Goal: Task Accomplishment & Management: Manage account settings

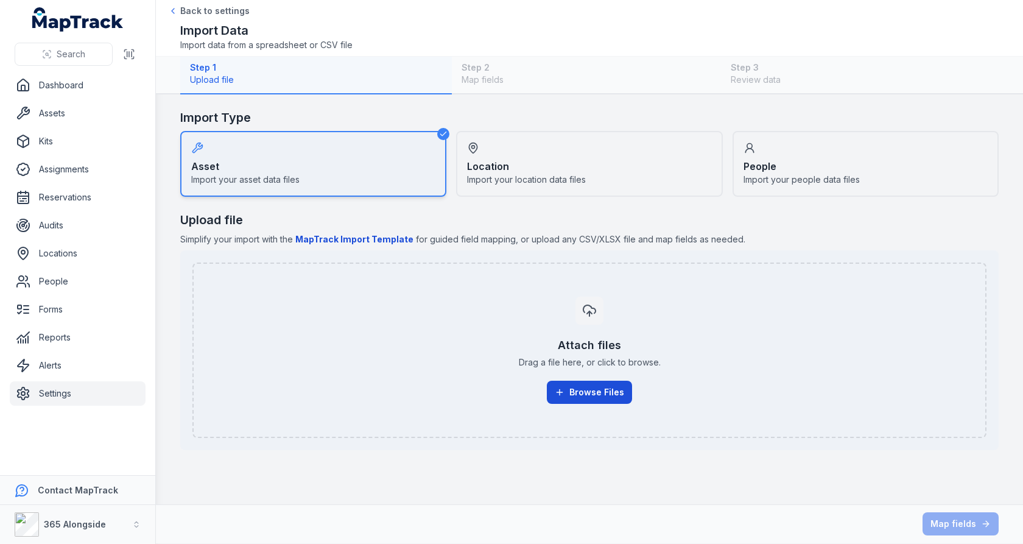
click at [573, 396] on button "Browse Files" at bounding box center [589, 392] width 85 height 23
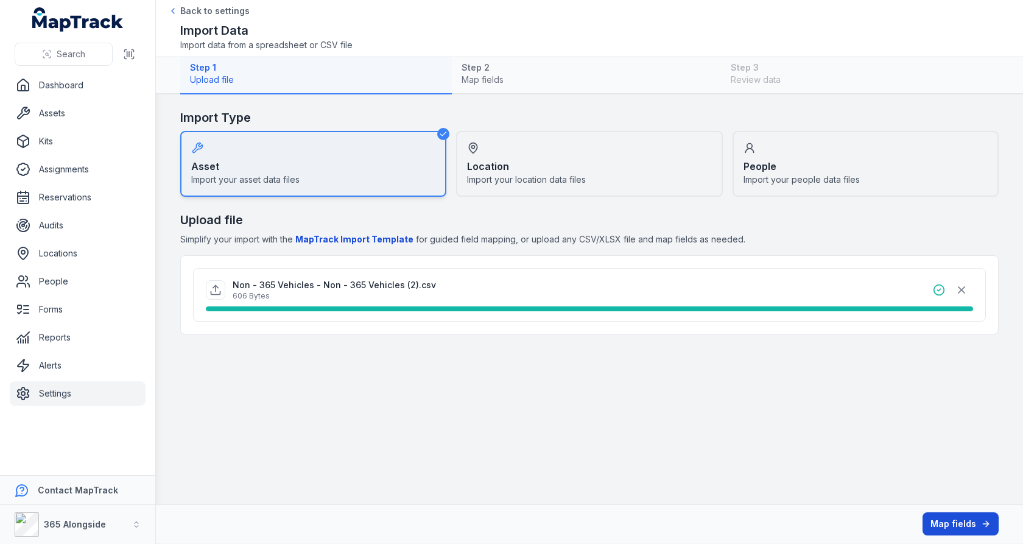
click at [966, 525] on button "Map fields" at bounding box center [960, 523] width 76 height 23
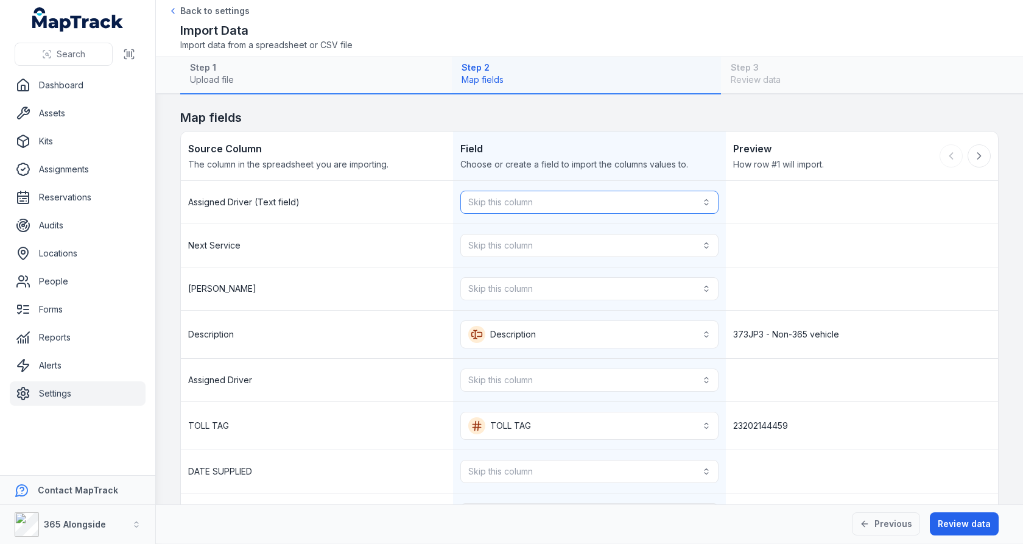
click at [590, 197] on button "Skip this column" at bounding box center [589, 202] width 258 height 23
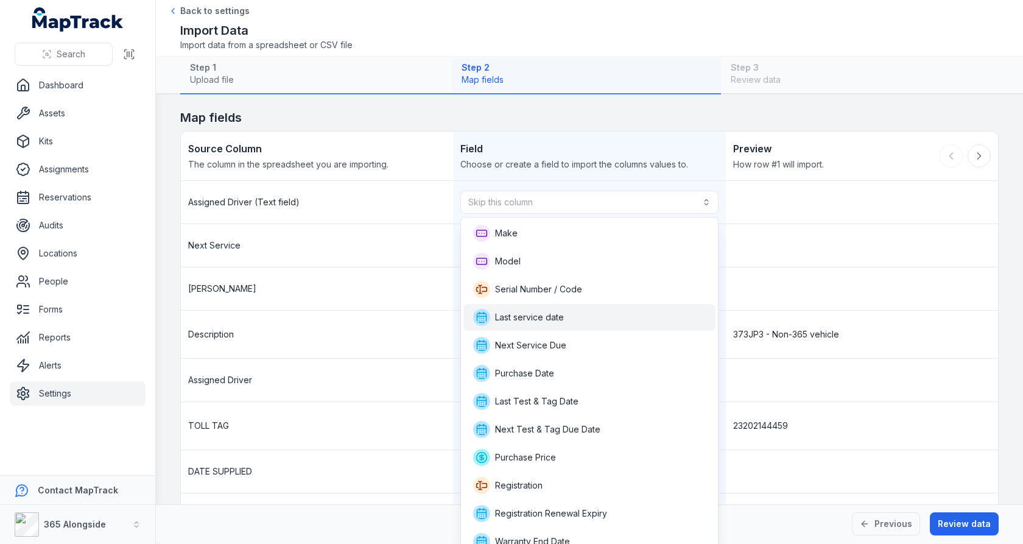
scroll to position [65, 0]
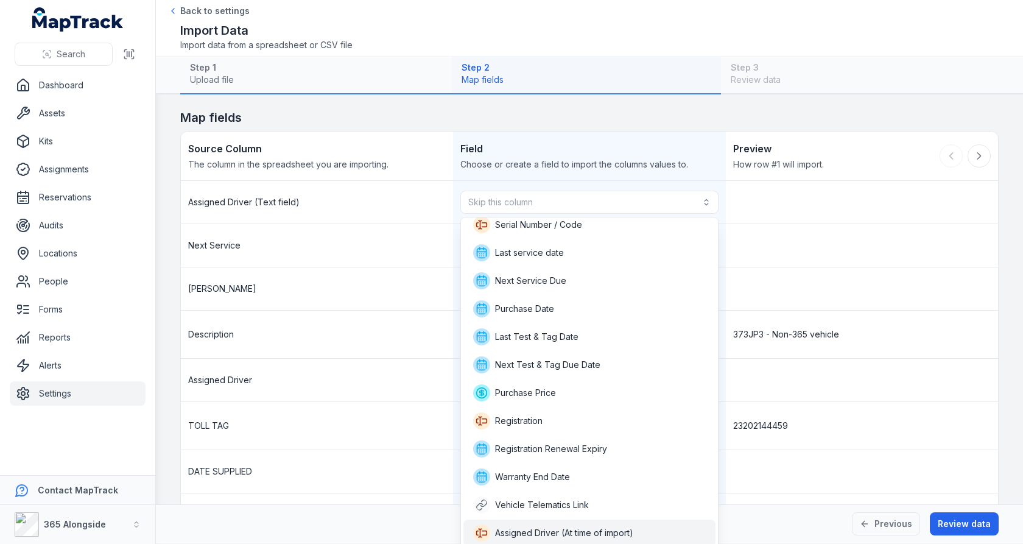
click at [566, 525] on span "Assigned Driver (At time of import)" at bounding box center [553, 532] width 160 height 17
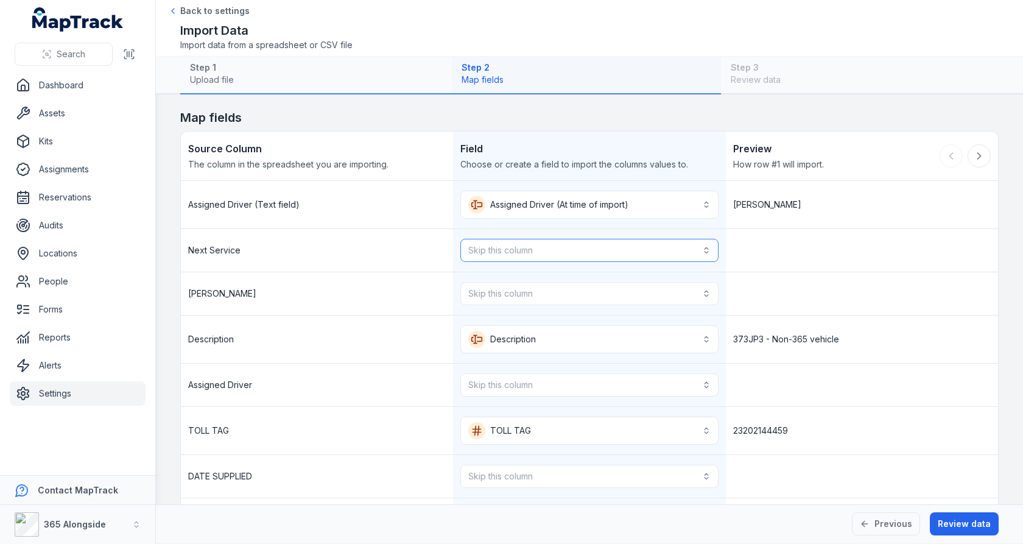
click at [577, 255] on button "Skip this column" at bounding box center [589, 250] width 258 height 23
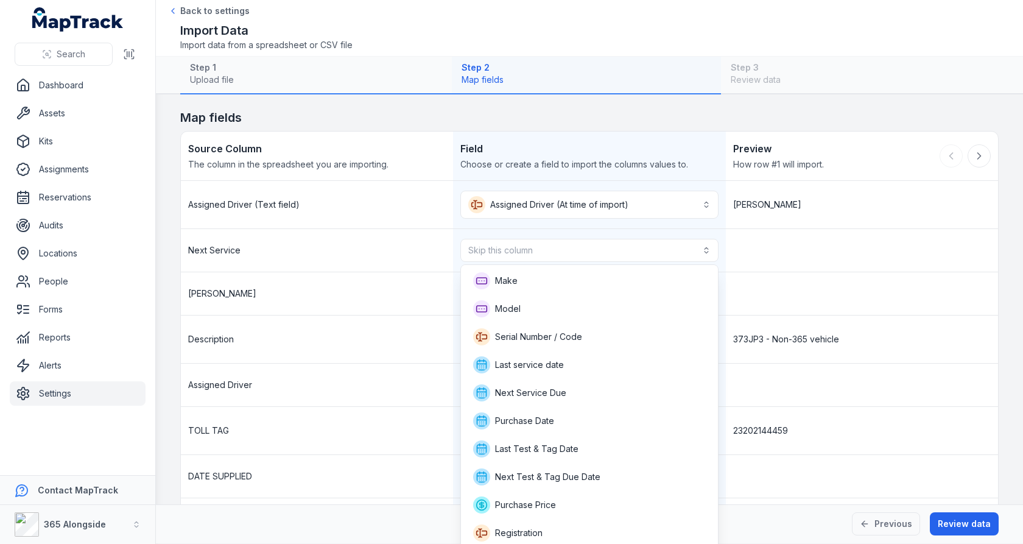
click at [792, 256] on div "Next Service Skip this column" at bounding box center [589, 250] width 817 height 43
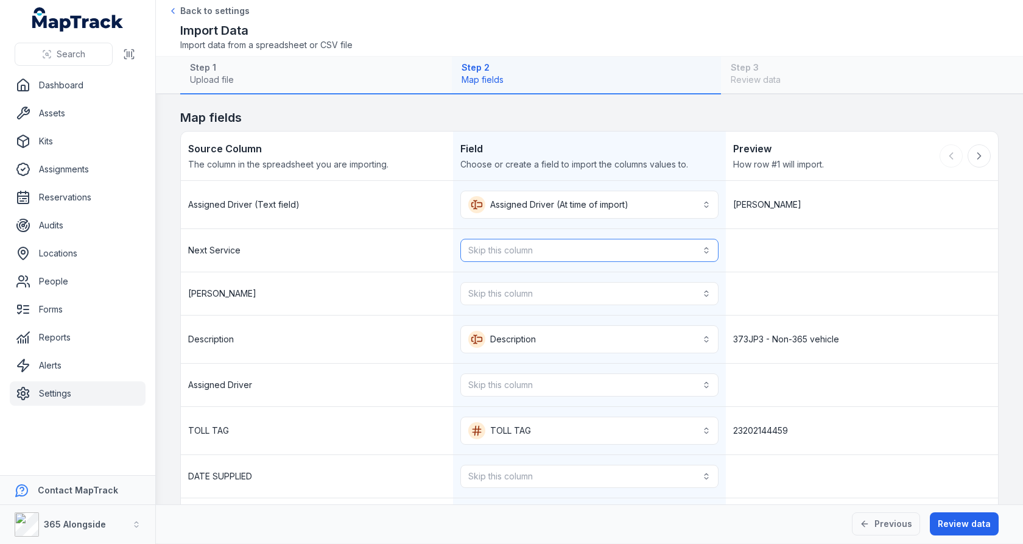
scroll to position [37, 0]
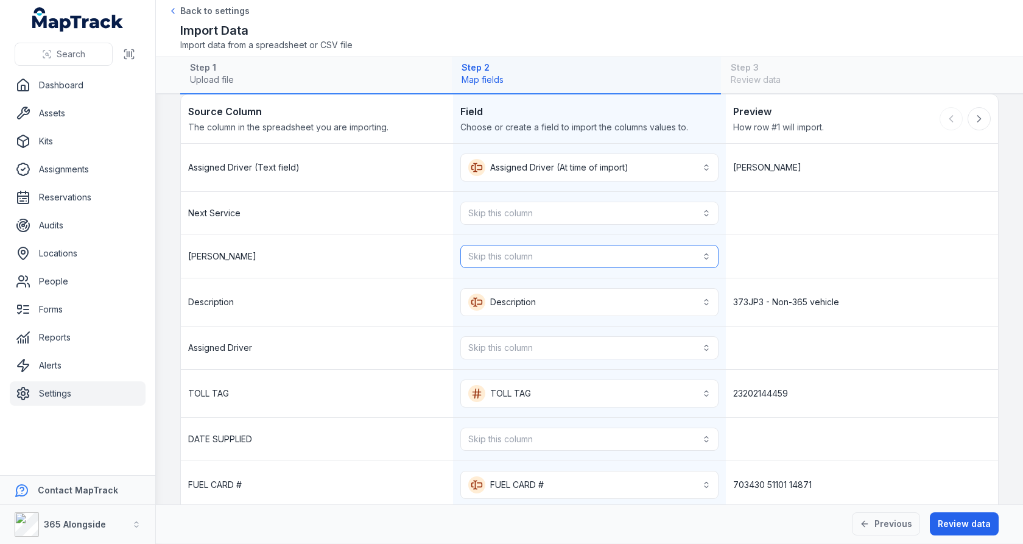
click at [669, 260] on button "Skip this column" at bounding box center [589, 256] width 258 height 23
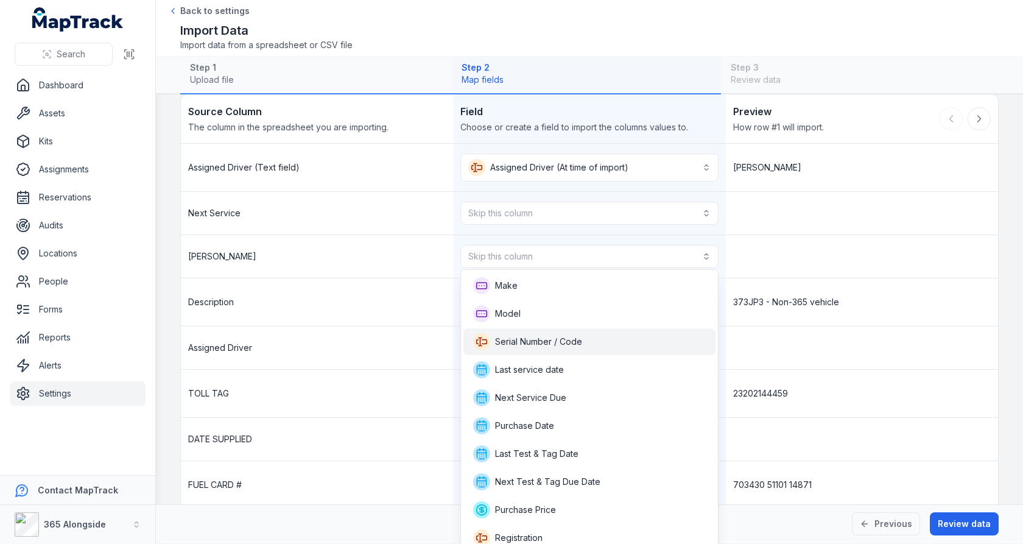
click at [815, 270] on div "[PERSON_NAME] Skip this column" at bounding box center [589, 256] width 817 height 43
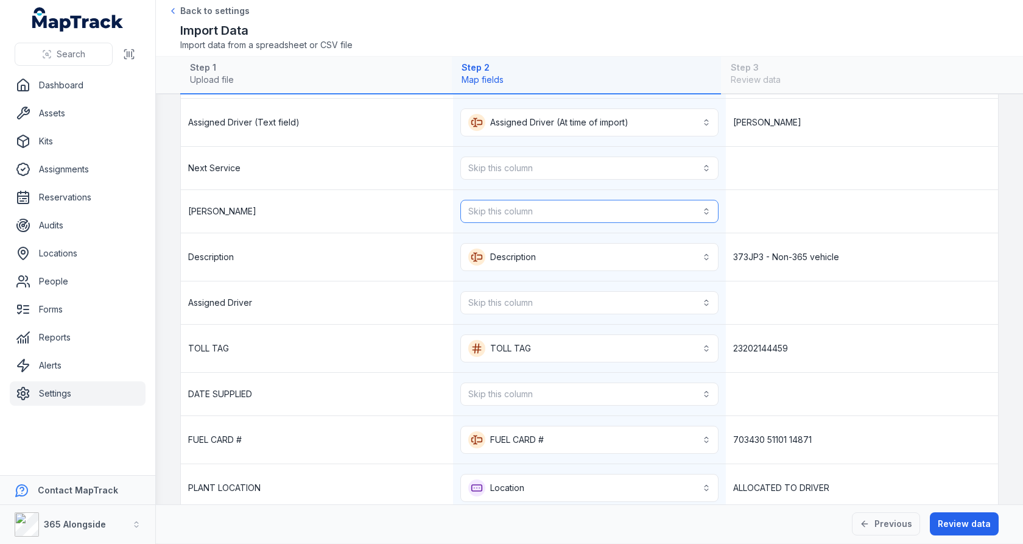
scroll to position [83, 0]
click at [659, 202] on button "Skip this column" at bounding box center [589, 210] width 258 height 23
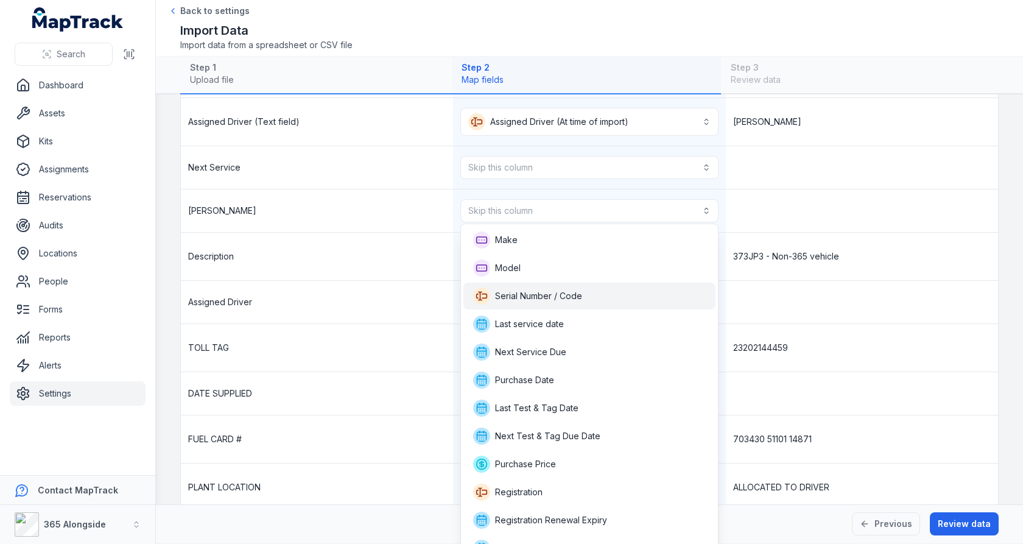
scroll to position [43, 0]
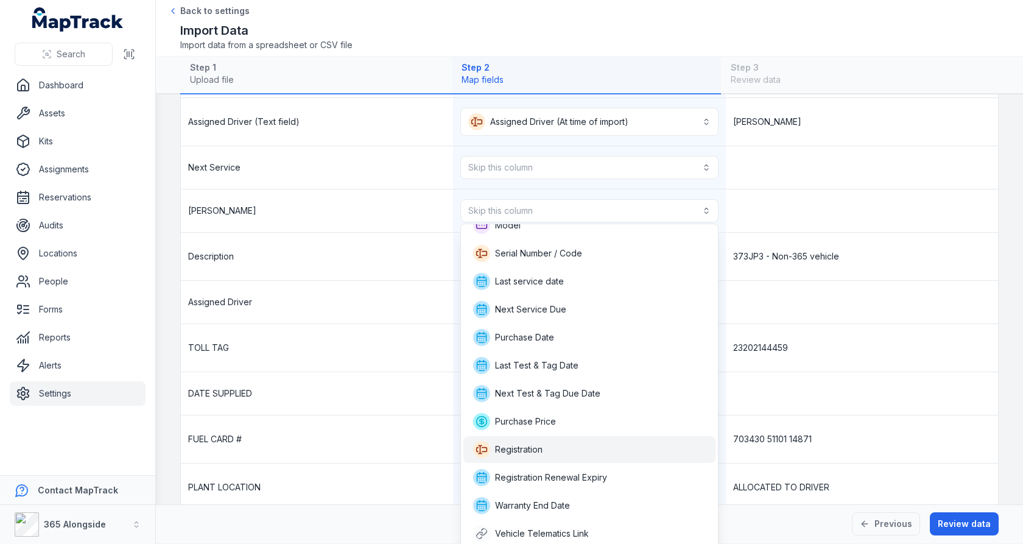
click at [575, 455] on div "Registration" at bounding box center [589, 449] width 233 height 17
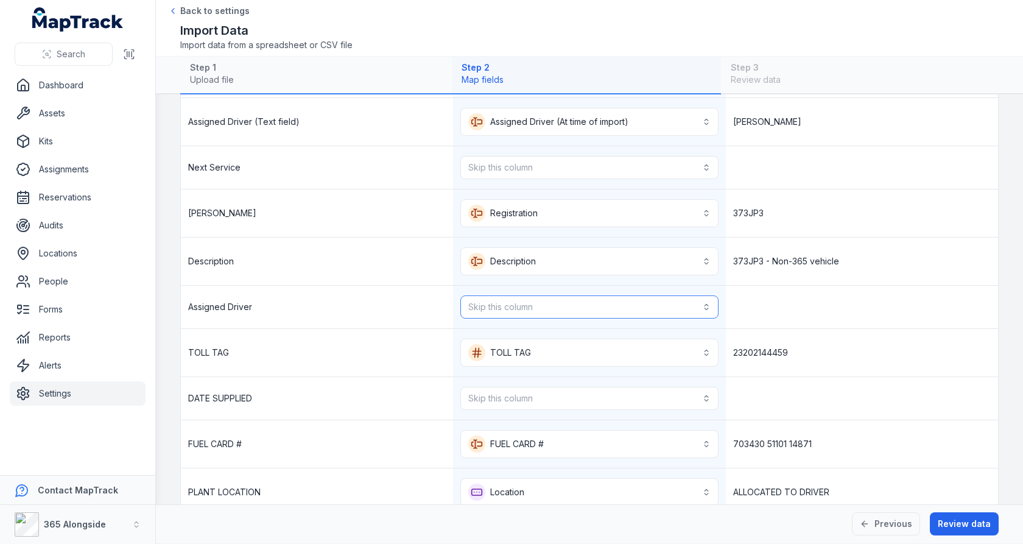
click at [559, 305] on button "Skip this column" at bounding box center [589, 306] width 258 height 23
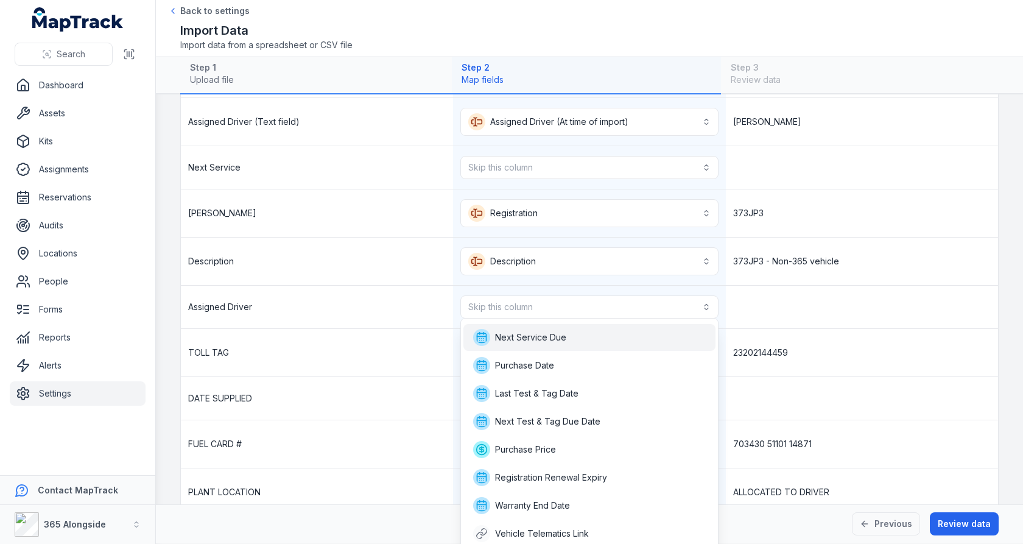
scroll to position [0, 0]
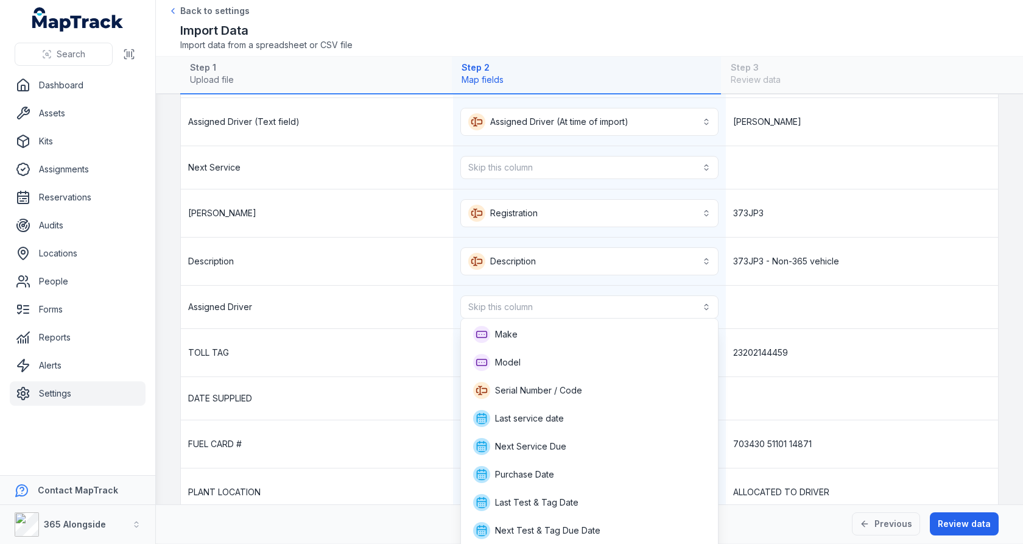
click at [758, 327] on div "**********" at bounding box center [589, 331] width 817 height 466
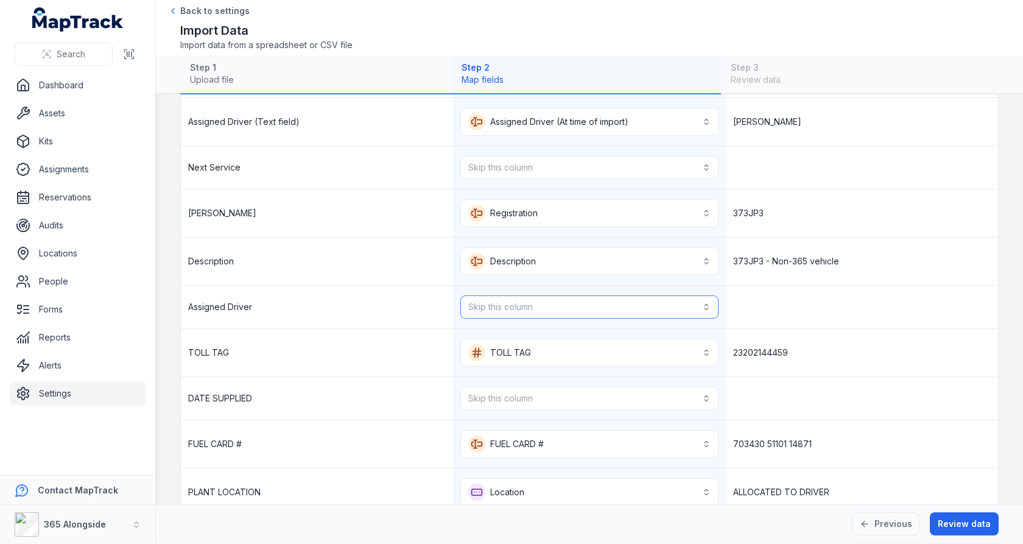
click at [636, 303] on button "Skip this column" at bounding box center [589, 306] width 258 height 23
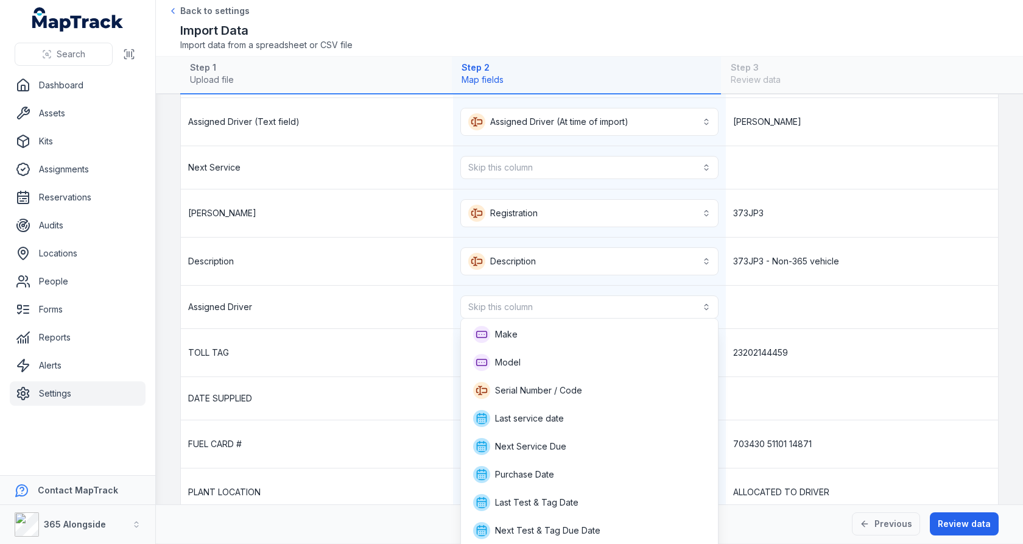
click at [849, 340] on div "**********" at bounding box center [589, 331] width 817 height 466
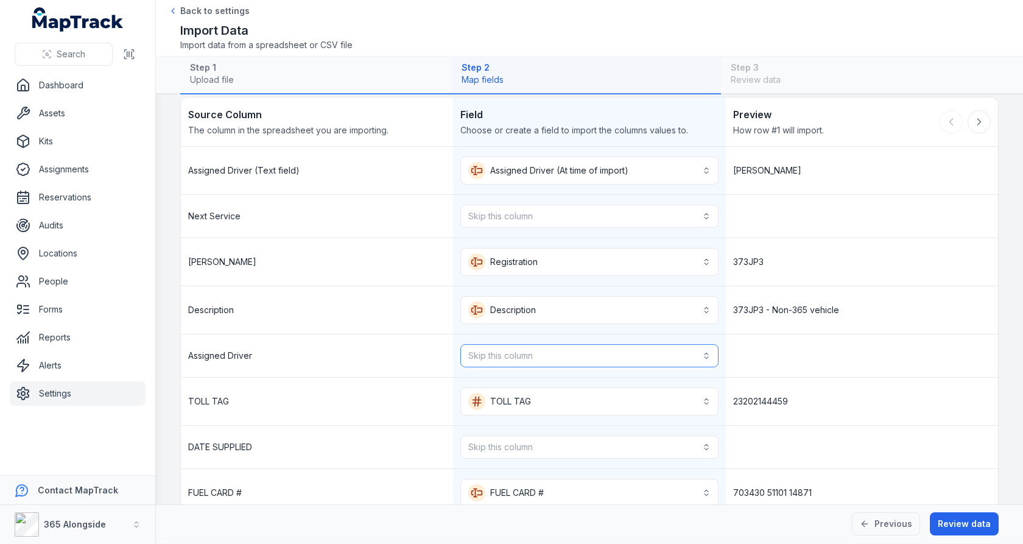
scroll to position [28, 0]
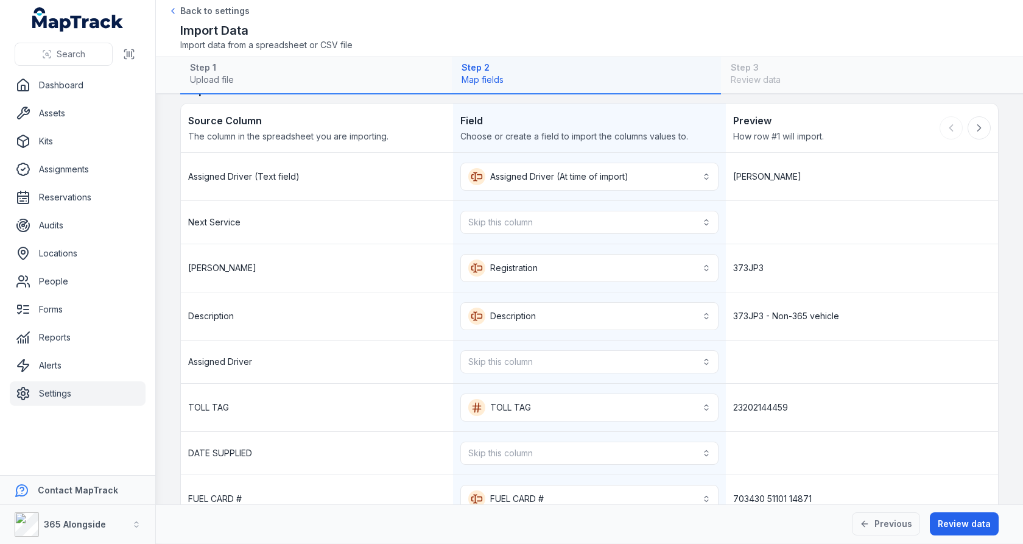
click at [564, 344] on div "Skip this column" at bounding box center [589, 361] width 272 height 43
click at [564, 352] on button "Skip this column" at bounding box center [589, 361] width 258 height 23
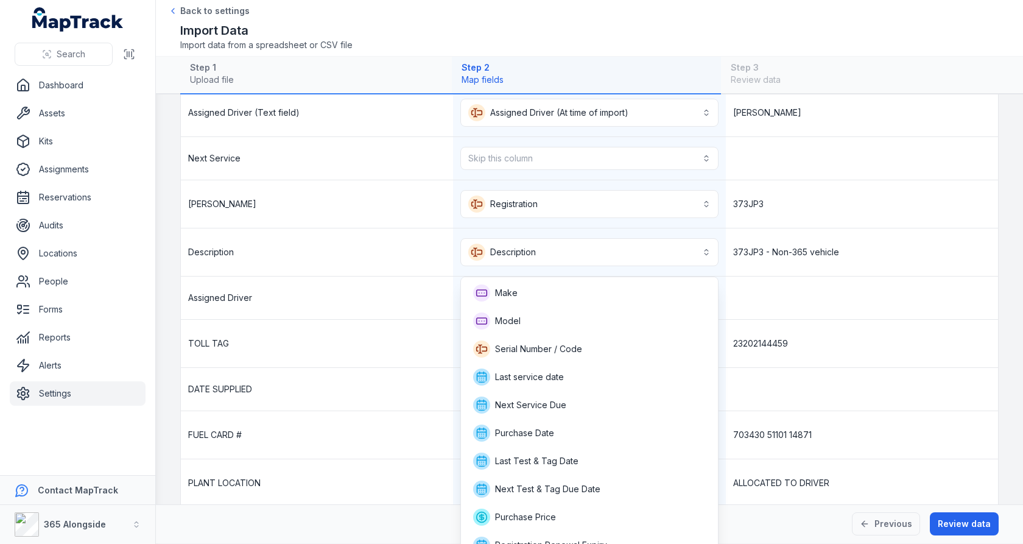
scroll to position [148, 0]
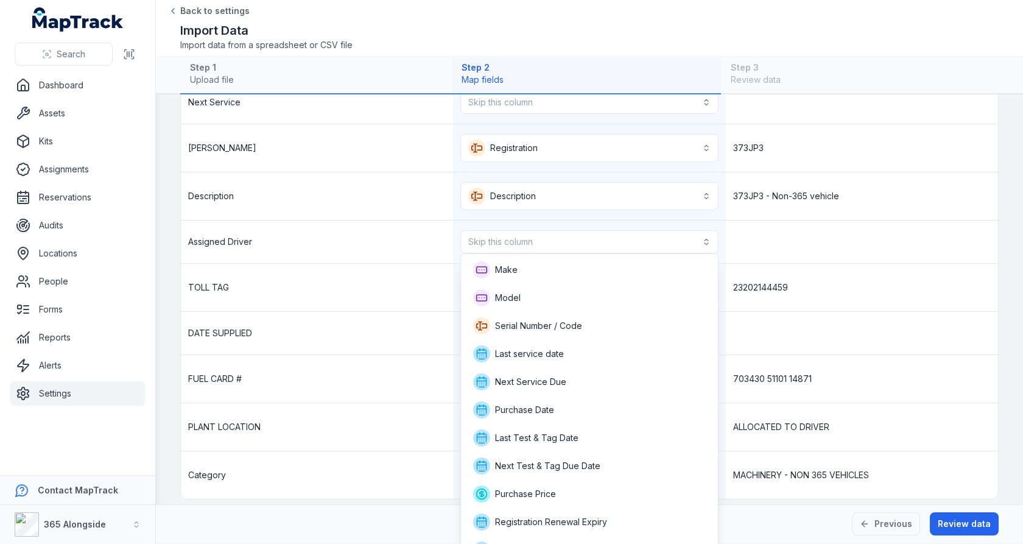
click at [783, 326] on div "**********" at bounding box center [589, 266] width 817 height 466
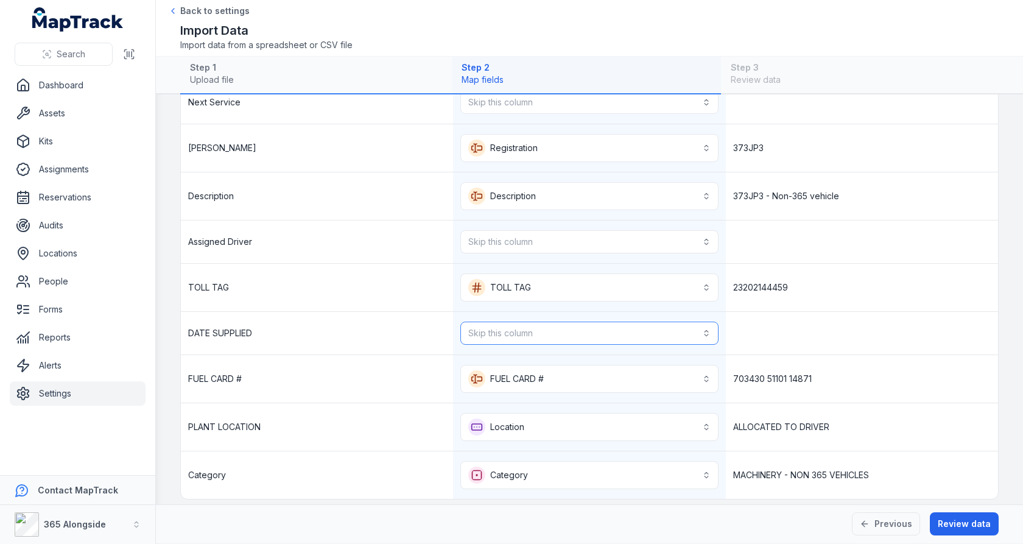
click at [632, 333] on button "Skip this column" at bounding box center [589, 332] width 258 height 23
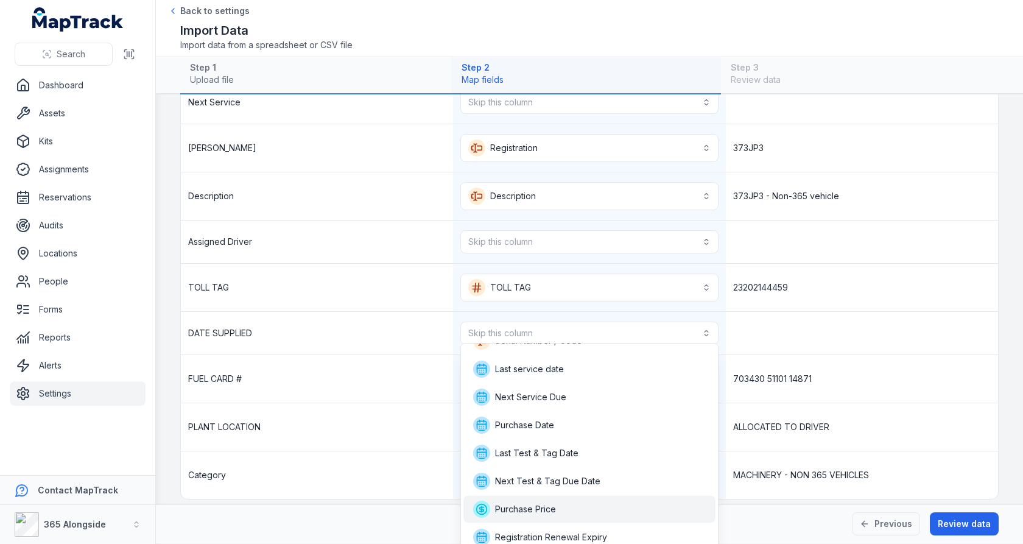
scroll to position [69, 0]
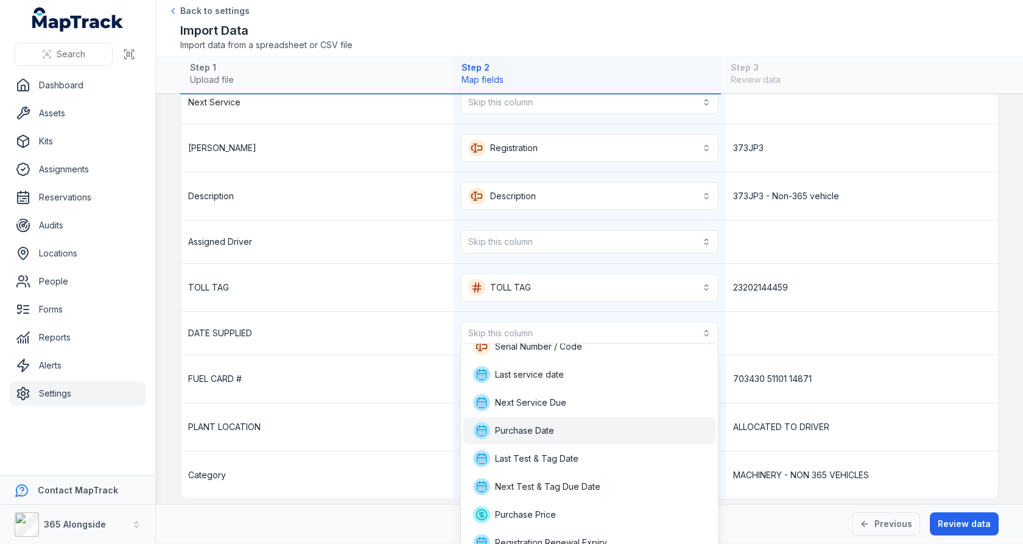
click at [587, 440] on div "Purchase Date" at bounding box center [589, 430] width 252 height 27
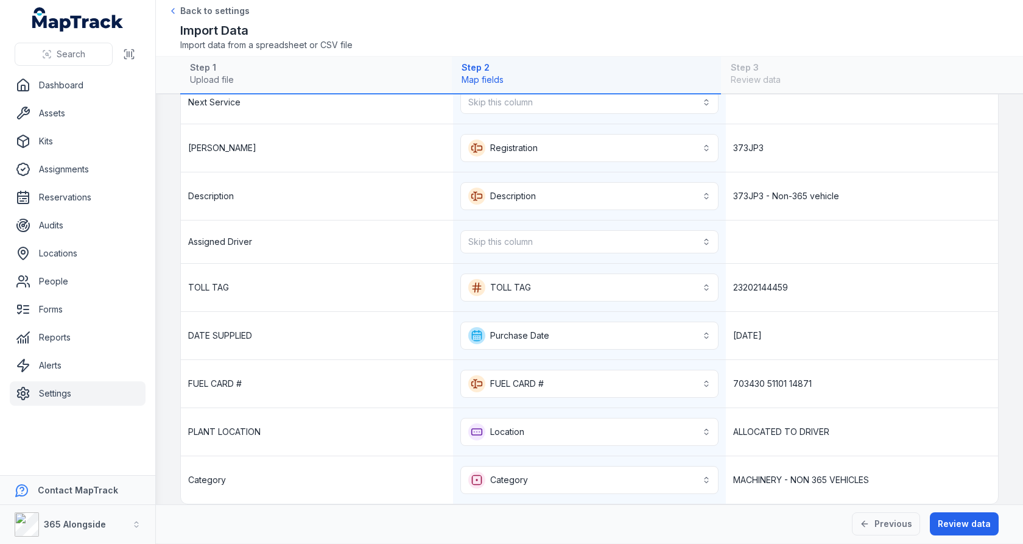
click at [785, 349] on div "[DATE]" at bounding box center [862, 335] width 272 height 47
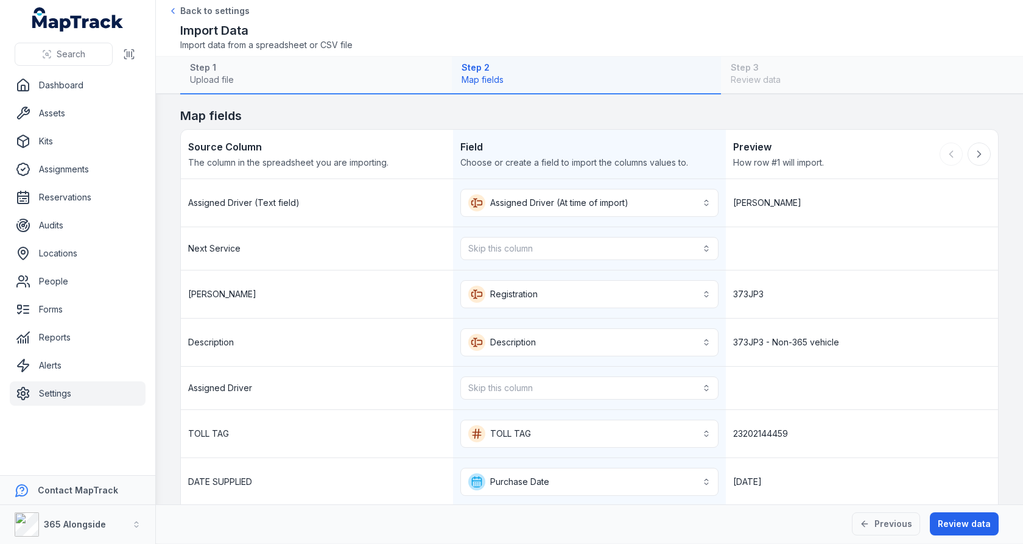
scroll to position [0, 0]
click at [964, 521] on button "Review data" at bounding box center [964, 523] width 69 height 23
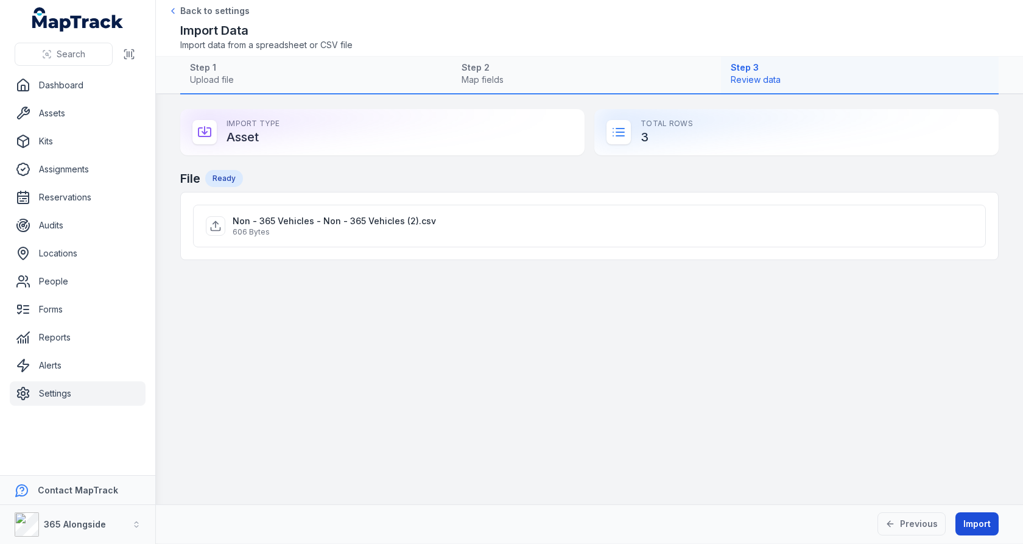
click at [971, 528] on button "Import" at bounding box center [976, 523] width 43 height 23
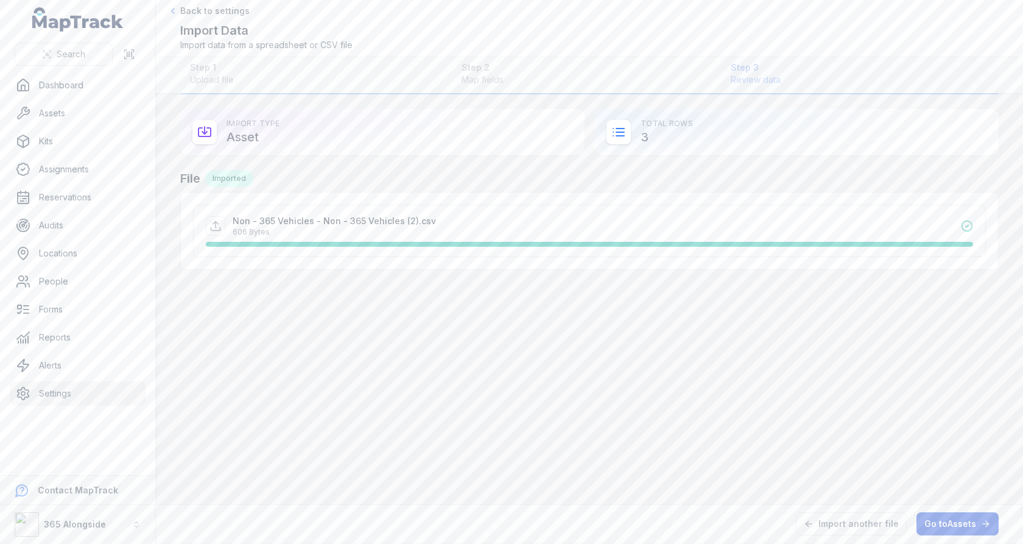
click at [955, 530] on link "Go to Assets" at bounding box center [957, 523] width 82 height 23
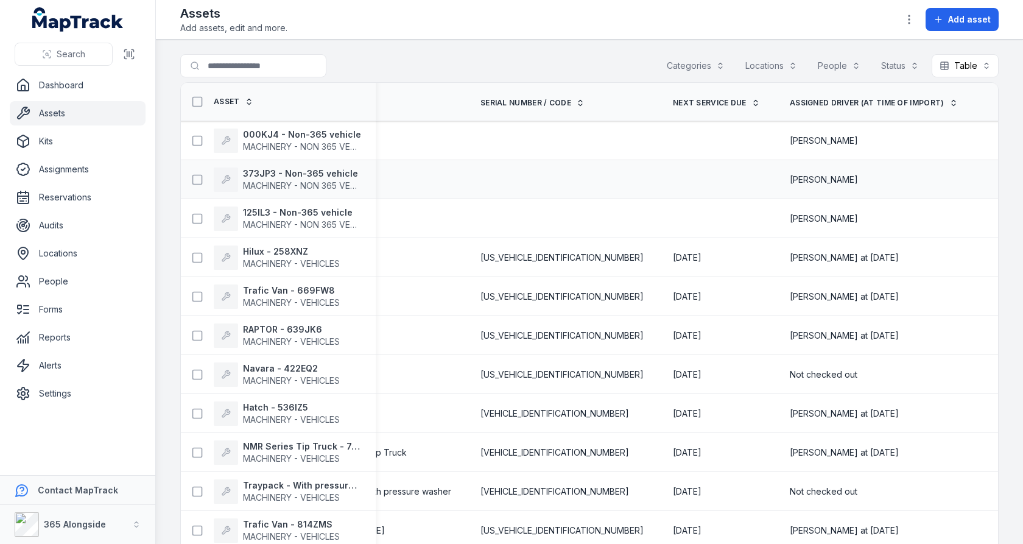
scroll to position [0, 388]
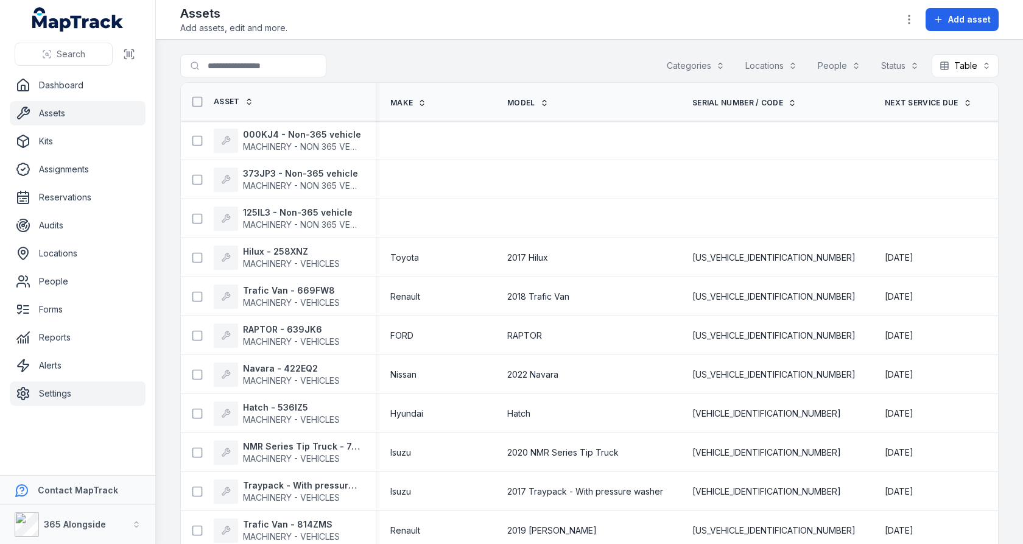
click at [60, 387] on link "Settings" at bounding box center [78, 393] width 136 height 24
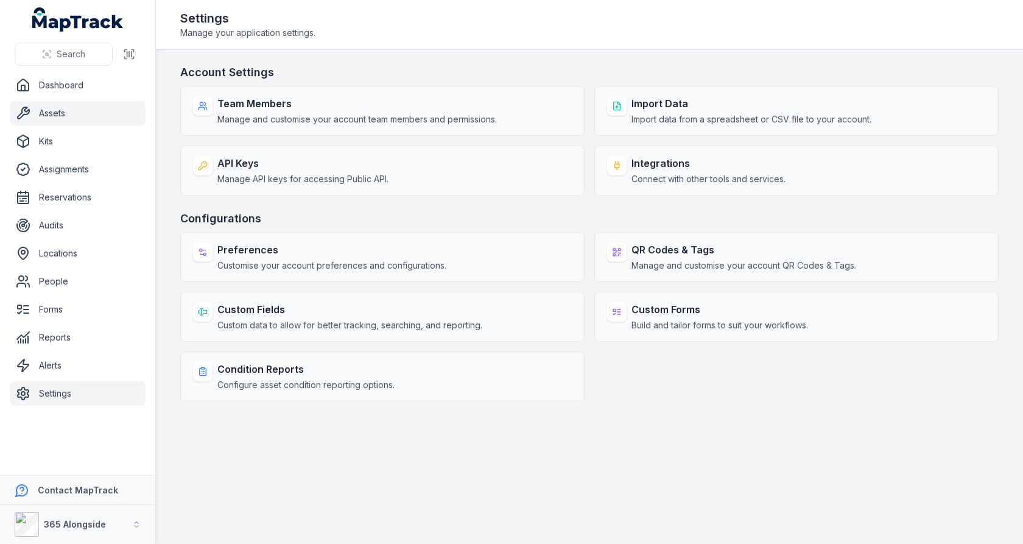
click at [75, 111] on link "Assets" at bounding box center [78, 113] width 136 height 24
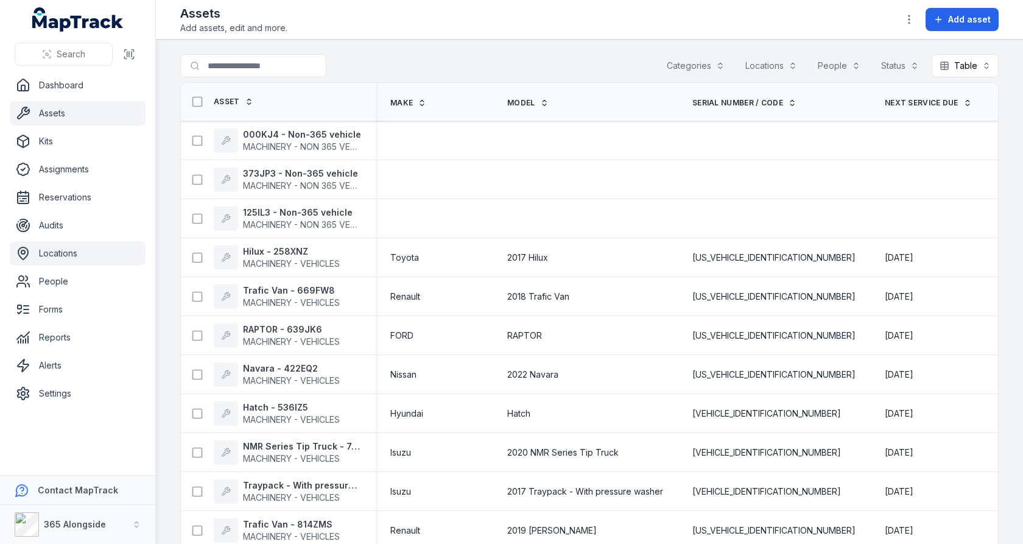
click at [65, 250] on link "Locations" at bounding box center [78, 253] width 136 height 24
click at [909, 19] on icon "button" at bounding box center [909, 19] width 12 height 12
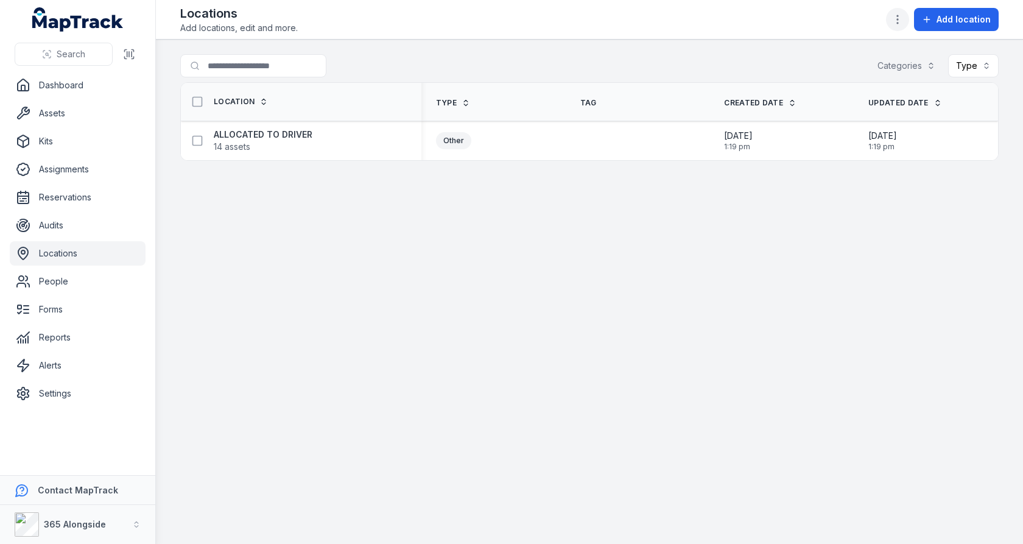
click at [907, 19] on button "button" at bounding box center [897, 19] width 23 height 23
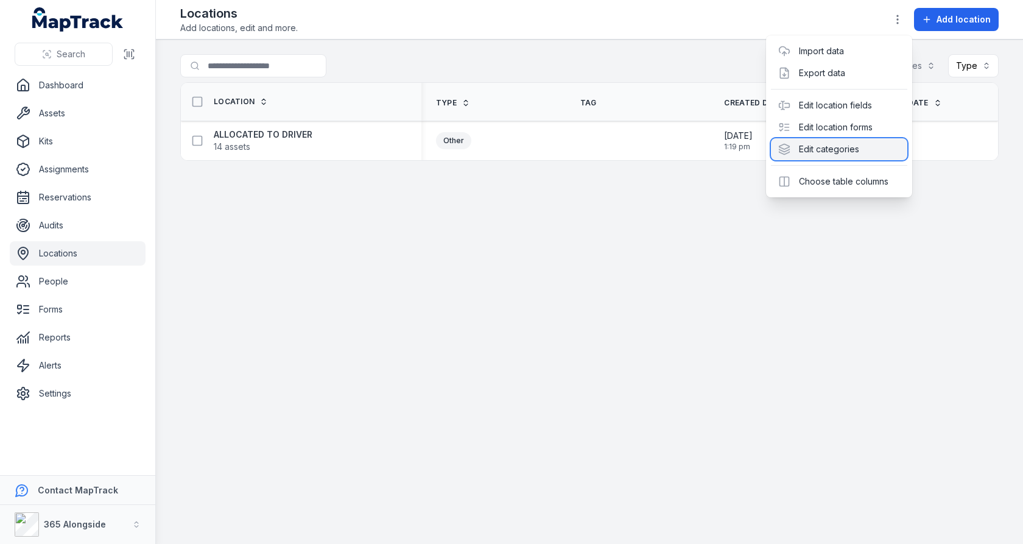
click at [833, 142] on div "Edit categories" at bounding box center [839, 149] width 136 height 22
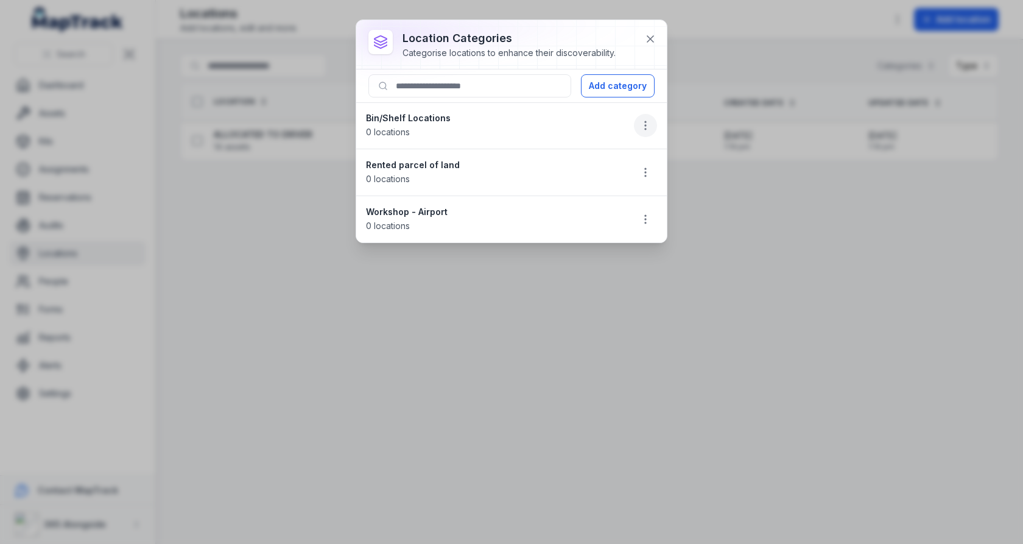
click at [652, 125] on icon "button" at bounding box center [645, 125] width 12 height 12
click at [587, 128] on li "Bin/Shelf Locations 0 locations" at bounding box center [511, 125] width 311 height 47
click at [641, 161] on button "button" at bounding box center [645, 172] width 23 height 23
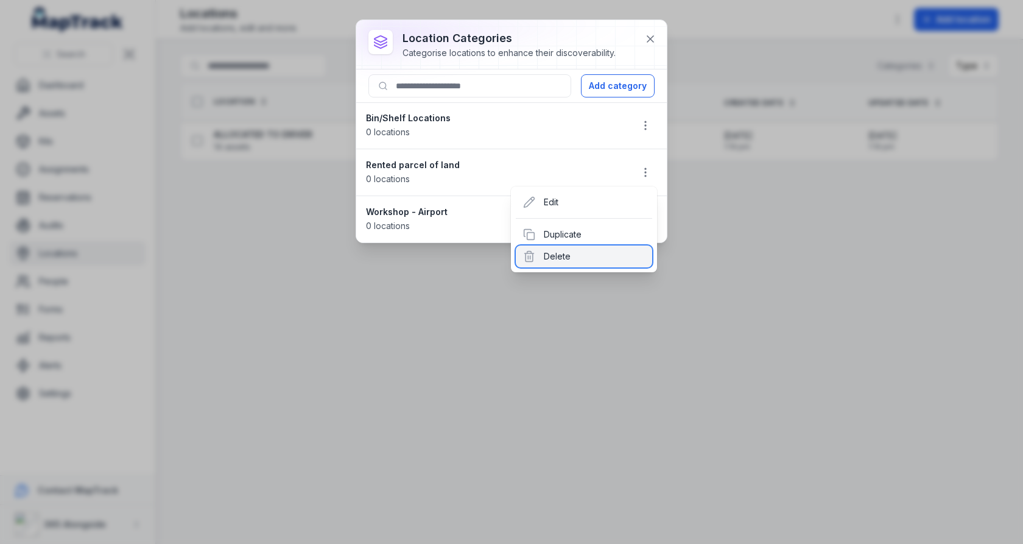
click at [578, 250] on div "Delete" at bounding box center [584, 256] width 136 height 22
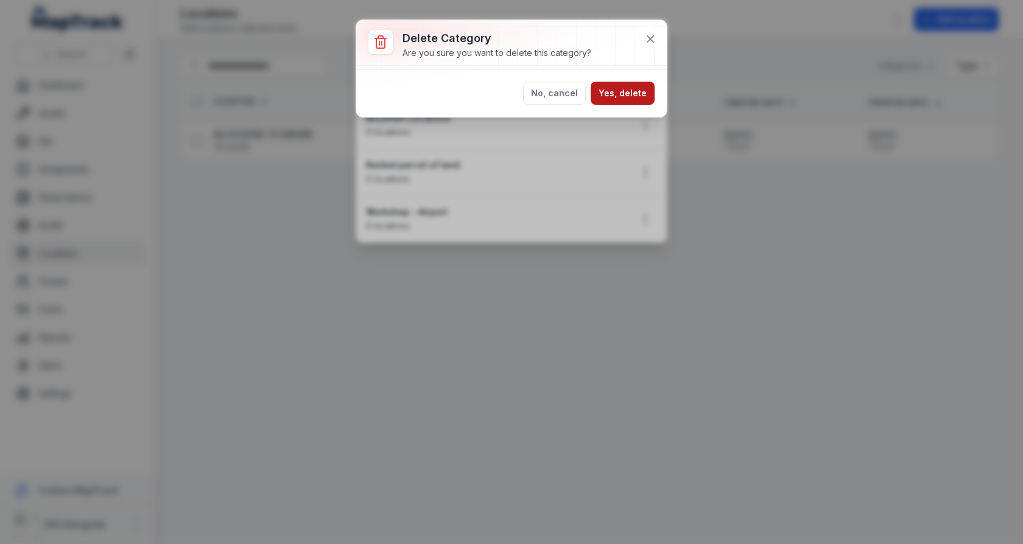
click at [636, 90] on button "Yes, delete" at bounding box center [623, 93] width 64 height 23
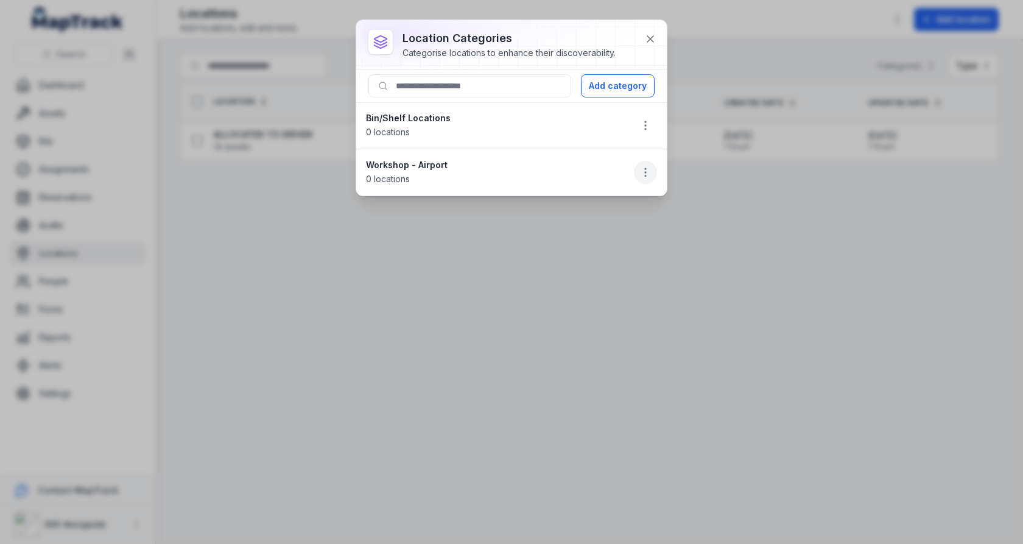
click at [648, 169] on icon "button" at bounding box center [645, 172] width 12 height 12
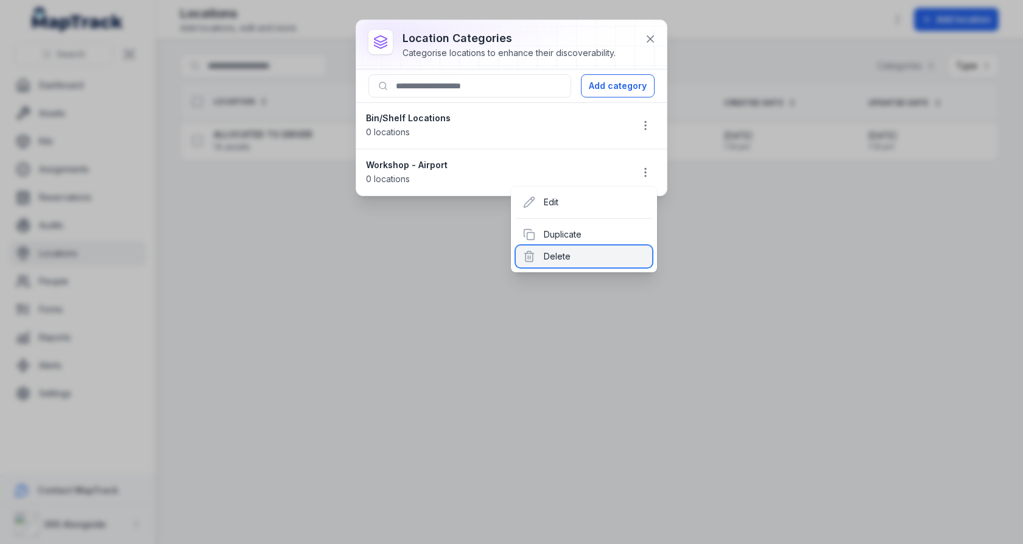
click at [597, 248] on div "Delete" at bounding box center [584, 256] width 136 height 22
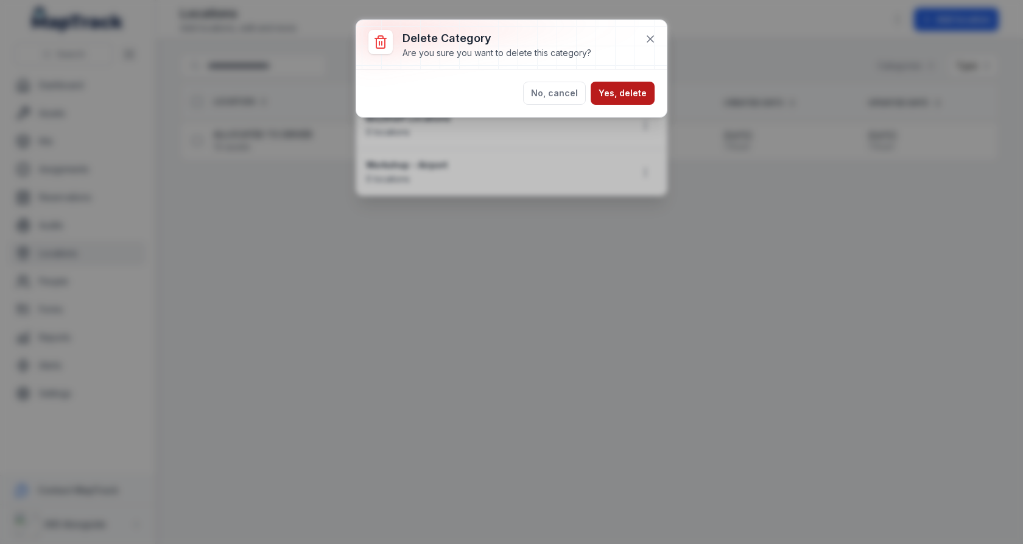
click at [642, 90] on button "Yes, delete" at bounding box center [623, 93] width 64 height 23
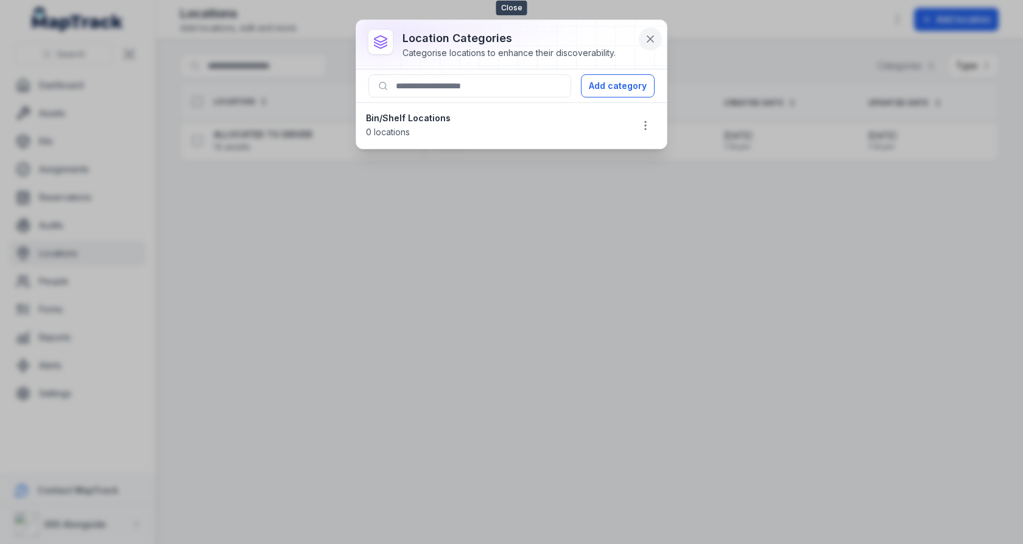
click at [652, 46] on button at bounding box center [650, 38] width 23 height 23
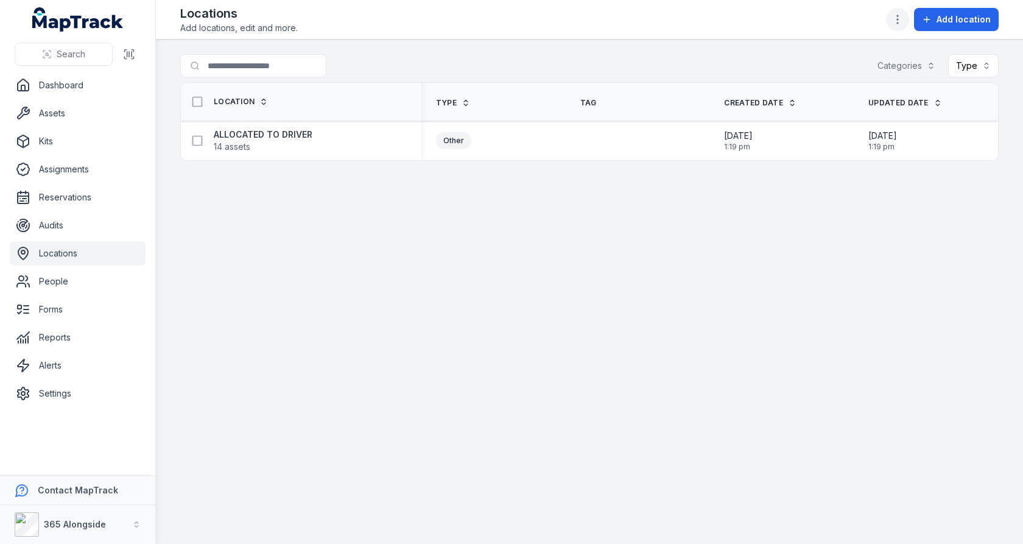
click at [893, 12] on button "button" at bounding box center [897, 19] width 23 height 23
